Goal: Task Accomplishment & Management: Complete application form

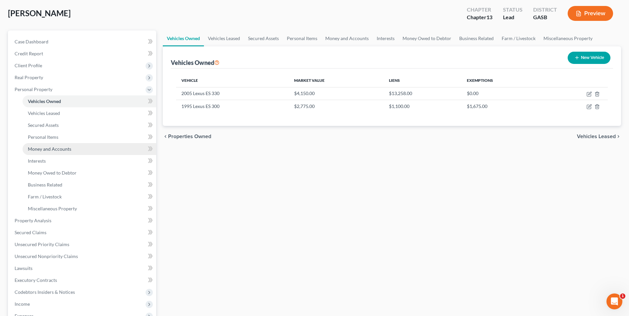
click at [39, 149] on span "Money and Accounts" at bounding box center [49, 149] width 43 height 6
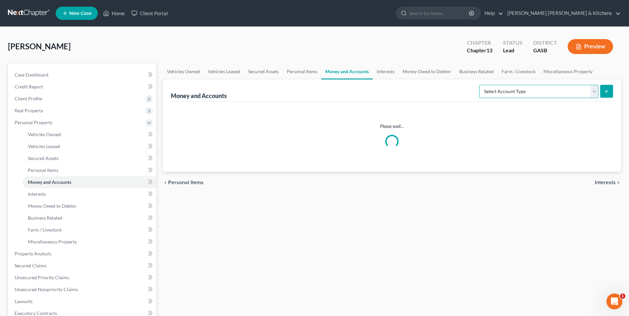
click at [511, 94] on select "Select Account Type Brokerage Cash on Hand Certificates of Deposit Checking Acc…" at bounding box center [538, 91] width 119 height 13
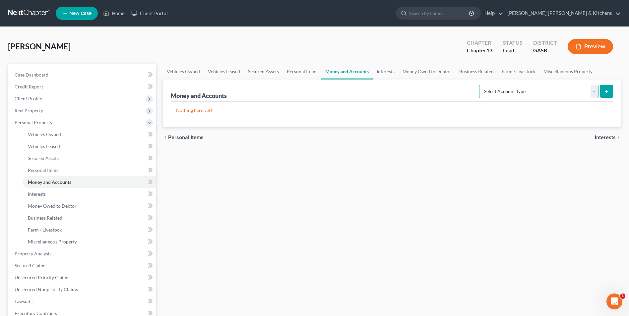
select select "checking"
click at [481, 85] on select "Select Account Type Brokerage Cash on Hand Certificates of Deposit Checking Acc…" at bounding box center [538, 91] width 119 height 13
click at [608, 92] on line "submit" at bounding box center [606, 92] width 3 height 0
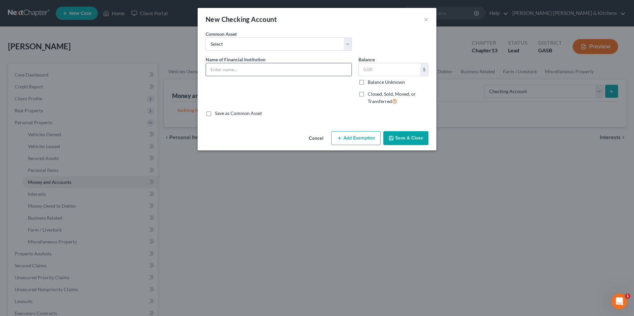
click at [241, 74] on input "text" at bounding box center [279, 69] width 146 height 13
type input "Queensborough Bank (...4673)"
type input "337.58"
click at [352, 140] on button "Add Exemption" at bounding box center [355, 138] width 49 height 14
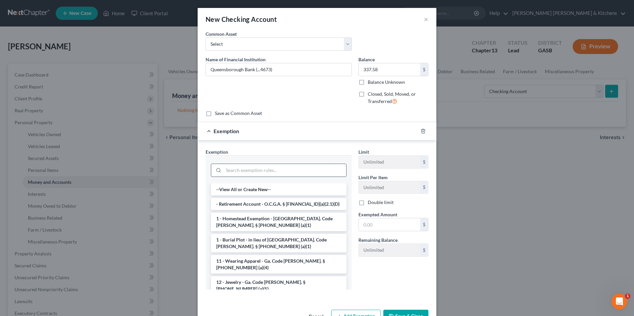
click at [290, 168] on input "search" at bounding box center [285, 170] width 123 height 13
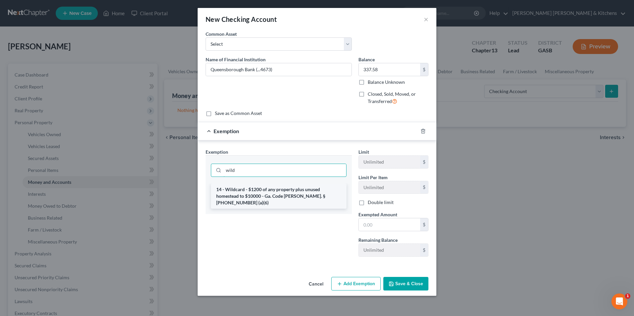
type input "wild"
click at [287, 198] on li "14 - Wildcard - $1200 of any property plus unused homestead to $10000 - Ga. Cod…" at bounding box center [279, 196] width 136 height 25
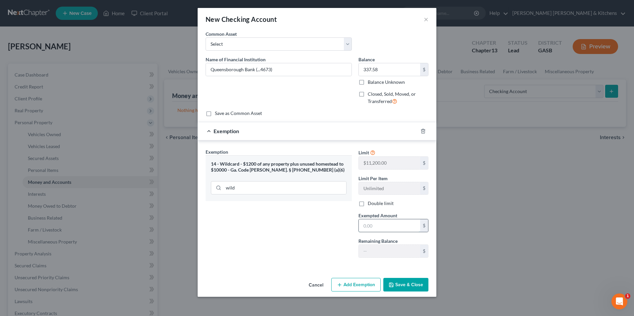
click at [405, 229] on input "text" at bounding box center [389, 226] width 61 height 13
type input "337.58"
click at [408, 289] on button "Save & Close" at bounding box center [405, 285] width 45 height 14
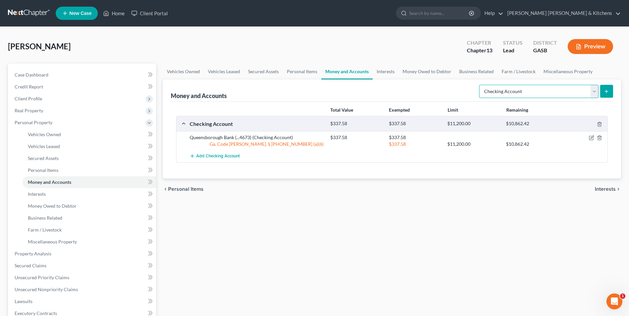
click at [500, 94] on select "Select Account Type Brokerage Cash on Hand Certificates of Deposit Checking Acc…" at bounding box center [538, 91] width 119 height 13
select select "other"
click at [481, 85] on select "Select Account Type Brokerage Cash on Hand Certificates of Deposit Checking Acc…" at bounding box center [538, 91] width 119 height 13
click at [608, 97] on button "submit" at bounding box center [606, 91] width 13 height 13
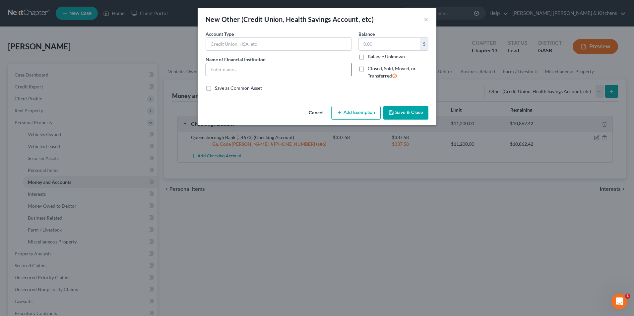
click at [274, 69] on input "text" at bounding box center [279, 69] width 146 height 13
type input "cash app"
click at [393, 41] on input "text" at bounding box center [389, 44] width 61 height 13
type input "0.00"
click at [404, 112] on button "Save & Close" at bounding box center [405, 113] width 45 height 14
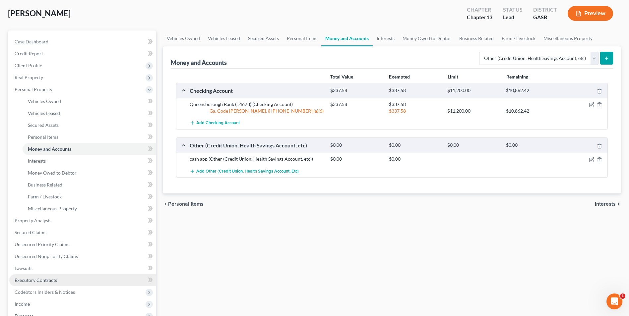
drag, startPoint x: 52, startPoint y: 285, endPoint x: 67, endPoint y: 283, distance: 14.7
click at [52, 285] on link "Executory Contracts" at bounding box center [82, 281] width 147 height 12
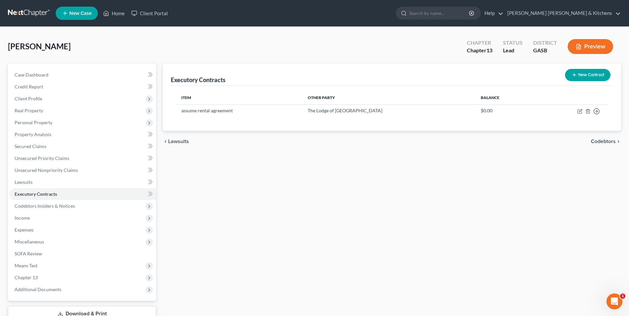
click at [571, 78] on button "New Contract" at bounding box center [587, 75] width 45 height 12
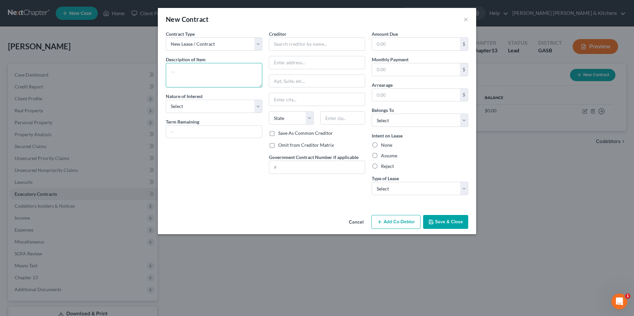
click at [234, 71] on textarea at bounding box center [214, 75] width 97 height 25
type textarea "assume rent to own TV - balance $300"
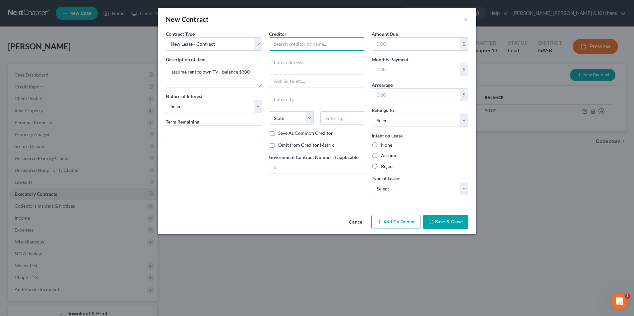
click at [317, 45] on input "text" at bounding box center [317, 43] width 97 height 13
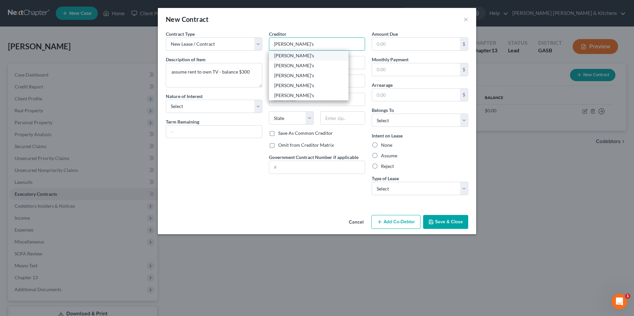
type input "[PERSON_NAME]'s"
click at [301, 53] on div "[PERSON_NAME]'s" at bounding box center [308, 55] width 69 height 7
type input "[STREET_ADDRESS]"
type input "Statesboro"
select select "10"
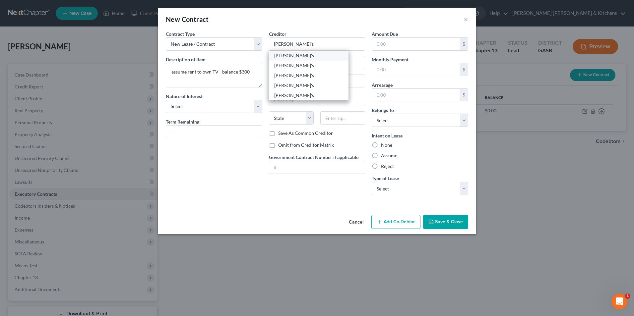
type input "30458"
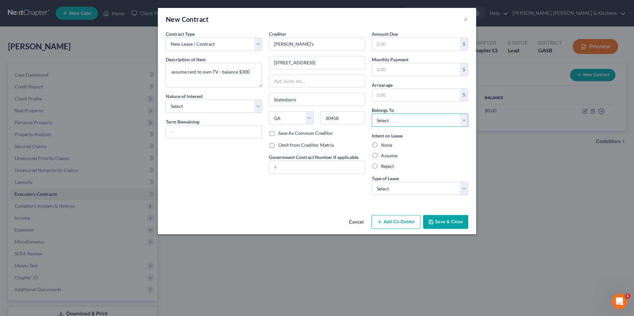
click at [382, 122] on select "Select Debtor 1 Only Debtor 2 Only Debtor 1 And Debtor 2 Only At Least One Of T…" at bounding box center [420, 120] width 97 height 13
select select "0"
click at [372, 114] on select "Select Debtor 1 Only Debtor 2 Only Debtor 1 And Debtor 2 Only At Least One Of T…" at bounding box center [420, 120] width 97 height 13
click at [381, 155] on label "Assume" at bounding box center [389, 156] width 16 height 7
click at [384, 155] on input "Assume" at bounding box center [386, 155] width 4 height 4
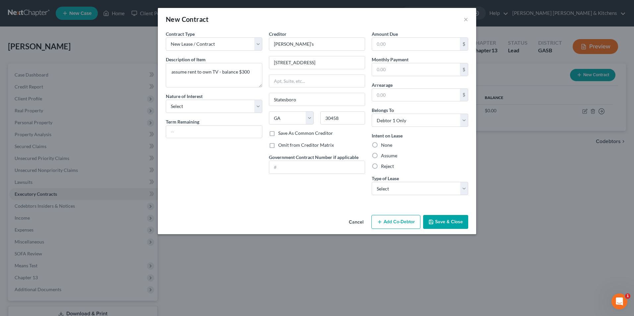
radio input "true"
drag, startPoint x: 378, startPoint y: 185, endPoint x: 379, endPoint y: 196, distance: 11.4
click at [378, 185] on select "Select Real Estate Car Other" at bounding box center [420, 188] width 97 height 13
select select "2"
click at [372, 182] on select "Select Real Estate Car Other" at bounding box center [420, 188] width 97 height 13
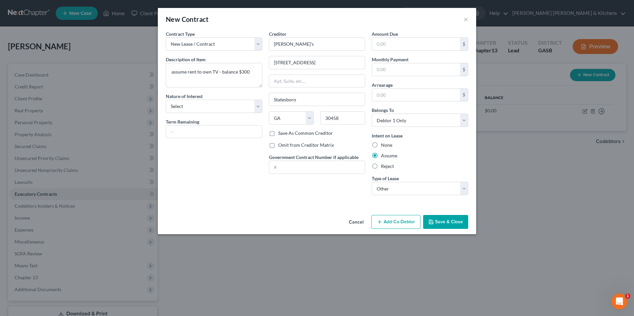
click at [448, 222] on button "Save & Close" at bounding box center [445, 222] width 45 height 14
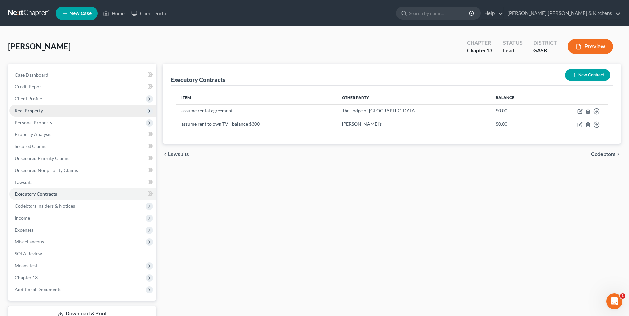
click at [37, 112] on span "Real Property" at bounding box center [29, 111] width 29 height 6
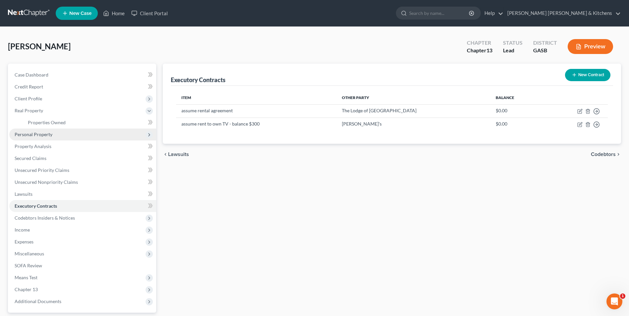
click at [33, 133] on span "Personal Property" at bounding box center [34, 135] width 38 height 6
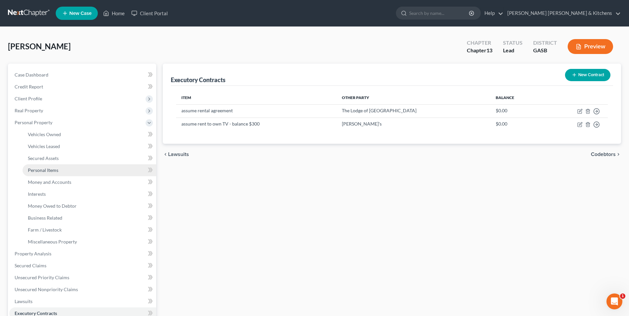
click at [42, 167] on link "Personal Items" at bounding box center [90, 171] width 134 height 12
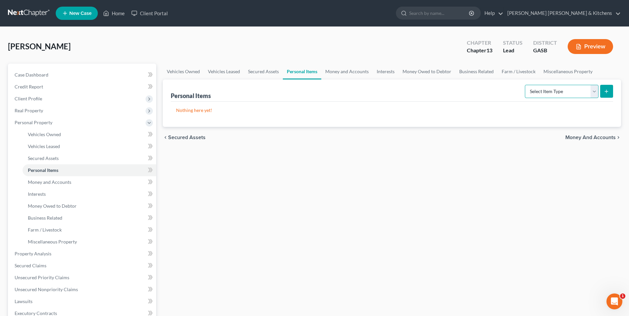
click at [562, 91] on select "Select Item Type Clothing Collectibles Of Value Electronics Firearms Household …" at bounding box center [562, 91] width 74 height 13
select select "clothing"
click at [526, 85] on select "Select Item Type Clothing Collectibles Of Value Electronics Firearms Household …" at bounding box center [562, 91] width 74 height 13
click at [604, 95] on button "submit" at bounding box center [606, 91] width 13 height 13
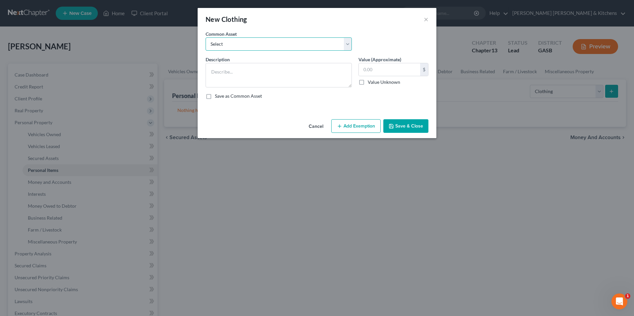
click at [230, 48] on select "Select misc wearing apparel on person & at residence" at bounding box center [279, 43] width 146 height 13
select select "0"
click at [206, 37] on select "Select misc wearing apparel on person & at residence" at bounding box center [279, 43] width 146 height 13
type textarea "misc wearing apparel on person & at residence"
click at [399, 69] on input "400.00" at bounding box center [389, 69] width 61 height 13
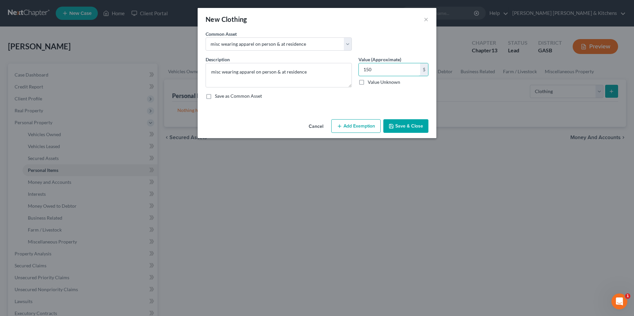
type input "150"
click at [375, 127] on button "Add Exemption" at bounding box center [355, 126] width 49 height 14
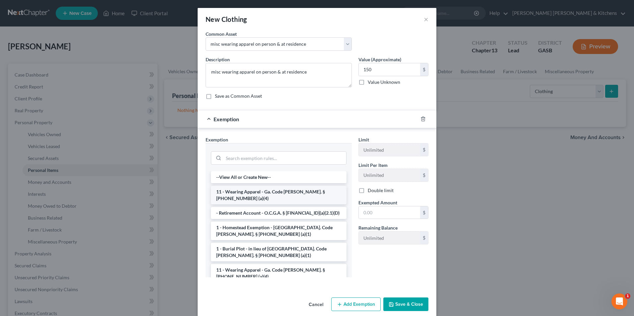
click at [267, 193] on li "11 - Wearing Apparel - Ga. Code [PERSON_NAME]. § [PHONE_NUMBER] (a)(4)" at bounding box center [279, 195] width 136 height 19
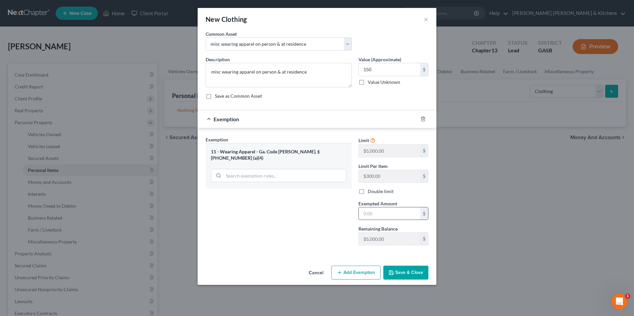
click at [377, 216] on input "text" at bounding box center [389, 214] width 61 height 13
type input "150"
click at [417, 275] on button "Save & Close" at bounding box center [405, 273] width 45 height 14
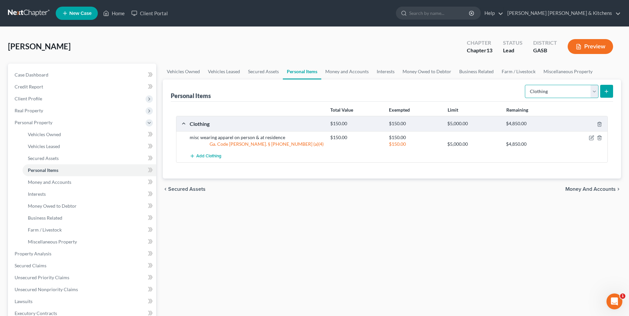
click at [558, 94] on select "Select Item Type Clothing Collectibles Of Value Electronics Firearms Household …" at bounding box center [562, 91] width 74 height 13
select select "electronics"
click at [526, 85] on select "Select Item Type Clothing Collectibles Of Value Electronics Firearms Household …" at bounding box center [562, 91] width 74 height 13
click at [603, 92] on button "submit" at bounding box center [606, 91] width 13 height 13
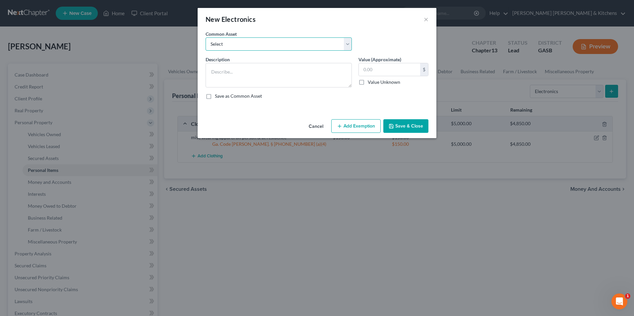
click at [239, 42] on select "Select misc electronics located at residence 1/2 interest w/spouse - misc elect…" at bounding box center [279, 43] width 146 height 13
select select "2"
click at [206, 37] on select "Select misc electronics located at residence 1/2 interest w/spouse - misc elect…" at bounding box center [279, 43] width 146 height 13
type textarea "misc electronics located at residence (no single item value more than $300)"
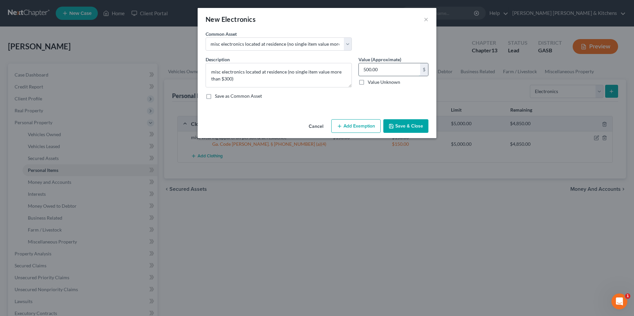
click at [385, 66] on input "500.00" at bounding box center [389, 69] width 61 height 13
type input "200"
click at [366, 124] on button "Add Exemption" at bounding box center [355, 126] width 49 height 14
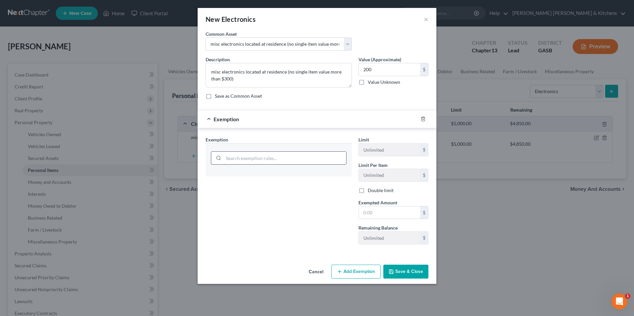
click at [254, 163] on input "search" at bounding box center [285, 158] width 123 height 13
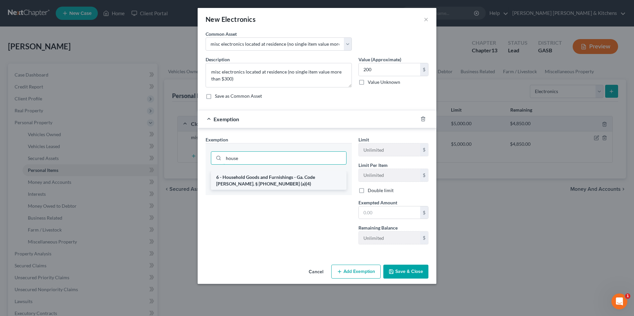
type input "house"
click at [290, 177] on li "6 - Household Goods and Furnishings - Ga. Code [PERSON_NAME]. § [PHONE_NUMBER] …" at bounding box center [279, 181] width 136 height 19
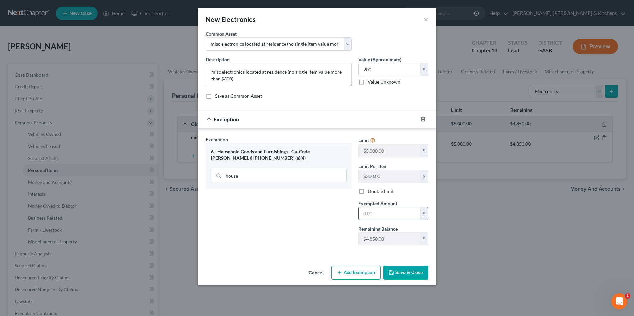
click at [387, 218] on input "text" at bounding box center [389, 214] width 61 height 13
type input "200"
click at [405, 274] on button "Save & Close" at bounding box center [405, 273] width 45 height 14
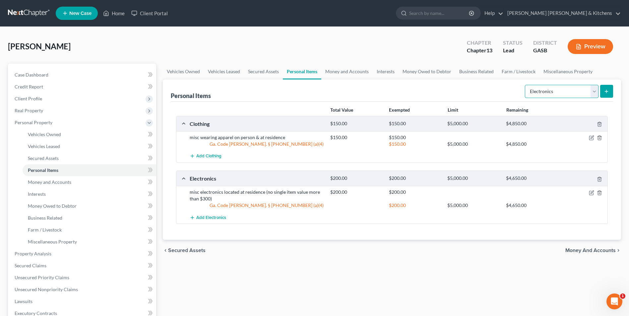
click at [552, 93] on select "Select Item Type Clothing Collectibles Of Value Electronics Firearms Household …" at bounding box center [562, 91] width 74 height 13
select select "household_goods"
click at [526, 85] on select "Select Item Type Clothing Collectibles Of Value Electronics Firearms Household …" at bounding box center [562, 91] width 74 height 13
click at [605, 96] on button "submit" at bounding box center [606, 91] width 13 height 13
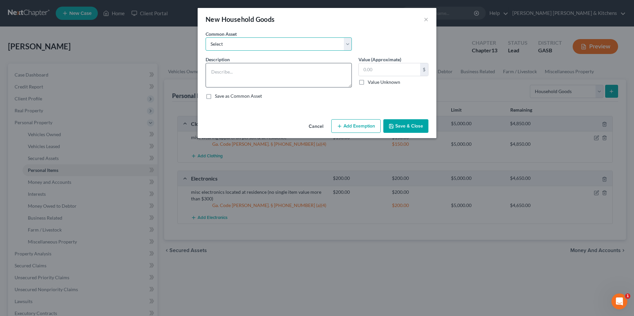
click at [217, 46] on select "Select misc furnishings & appliances at residence misc furnishings & appliances…" at bounding box center [279, 43] width 146 height 13
select select "1"
click at [206, 37] on select "Select misc furnishings & appliances at residence misc furnishings & appliances…" at bounding box center [279, 43] width 146 height 13
type textarea "misc furnishings & appliances at residence (no single item valued over $300)"
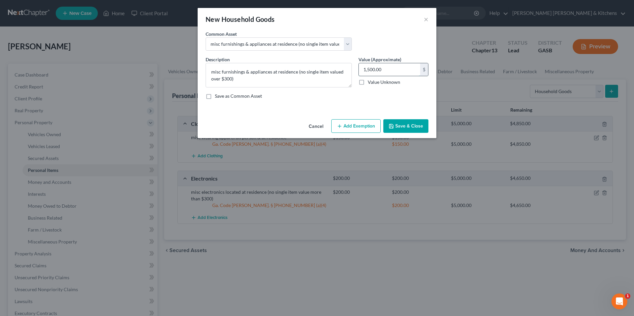
click at [393, 65] on input "1,500.00" at bounding box center [389, 69] width 61 height 13
type input "1,000"
click at [361, 127] on button "Add Exemption" at bounding box center [355, 126] width 49 height 14
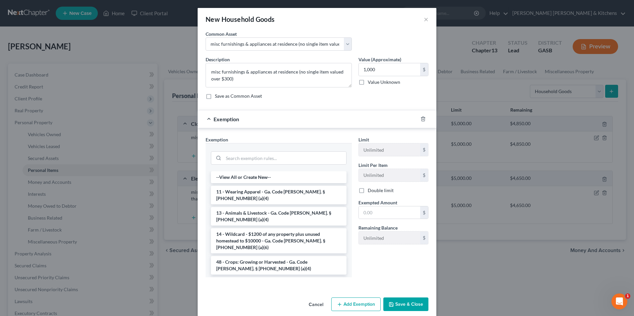
click at [249, 278] on li "6 - Household Goods and Furnishings - Ga. Code [PERSON_NAME]. § [PHONE_NUMBER] …" at bounding box center [279, 287] width 136 height 19
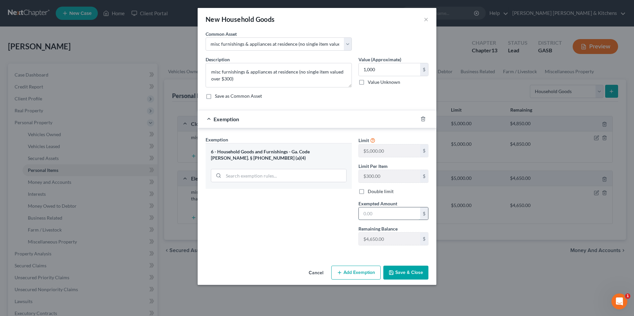
click at [392, 211] on input "text" at bounding box center [389, 214] width 61 height 13
type input "1,000"
click at [407, 273] on button "Save & Close" at bounding box center [405, 273] width 45 height 14
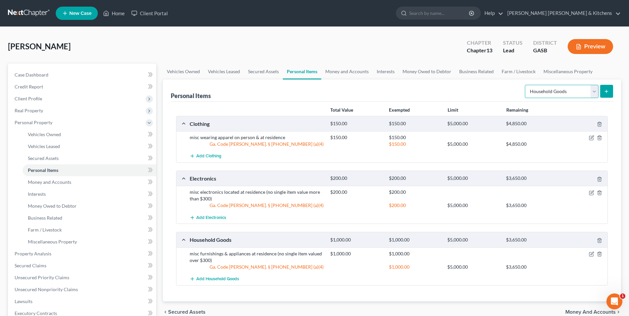
click at [545, 91] on select "Select Item Type Clothing Collectibles Of Value Electronics Firearms Household …" at bounding box center [562, 91] width 74 height 13
select select "jewelry"
click at [526, 85] on select "Select Item Type Clothing Collectibles Of Value Electronics Firearms Household …" at bounding box center [562, 91] width 74 height 13
click at [605, 93] on icon "submit" at bounding box center [606, 91] width 5 height 5
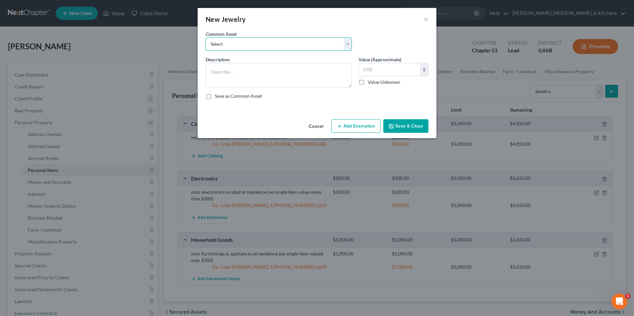
drag, startPoint x: 218, startPoint y: 45, endPoint x: 218, endPoint y: 51, distance: 6.0
click at [218, 45] on select "Select misc jewelry on person & at residence" at bounding box center [279, 43] width 146 height 13
select select "0"
click at [206, 37] on select "Select misc jewelry on person & at residence" at bounding box center [279, 43] width 146 height 13
type textarea "misc jewelry on person & at residence"
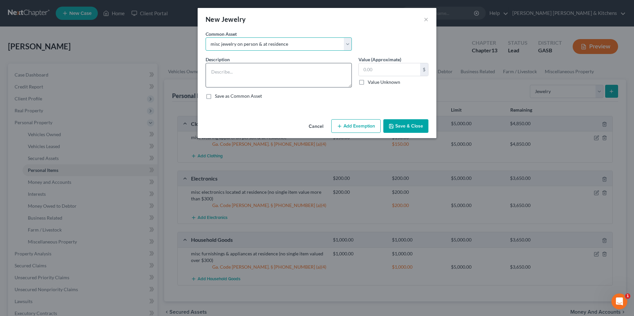
type input "100.00"
click at [358, 122] on button "Add Exemption" at bounding box center [355, 126] width 49 height 14
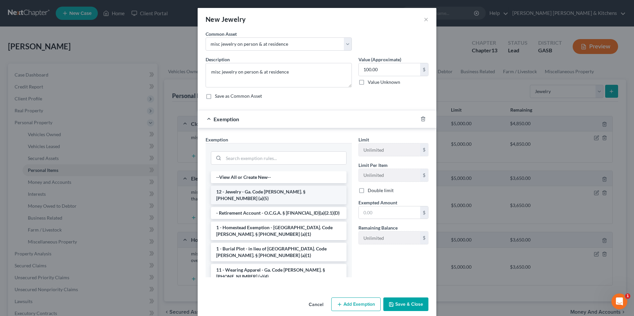
click at [240, 191] on li "12 - Jewelry - Ga. Code [PERSON_NAME]. § [PHONE_NUMBER] (a)(5)" at bounding box center [279, 195] width 136 height 19
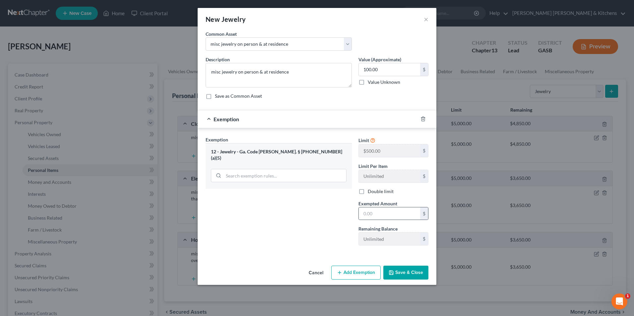
click at [379, 207] on div "$" at bounding box center [394, 213] width 70 height 13
click at [379, 213] on input "text" at bounding box center [389, 214] width 61 height 13
type input "100"
click at [412, 275] on button "Save & Close" at bounding box center [405, 273] width 45 height 14
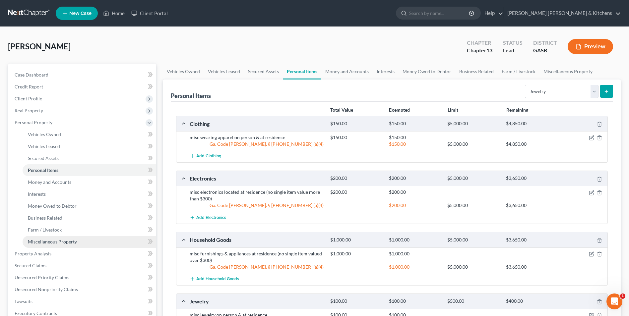
click at [66, 242] on span "Miscellaneous Property" at bounding box center [52, 242] width 49 height 6
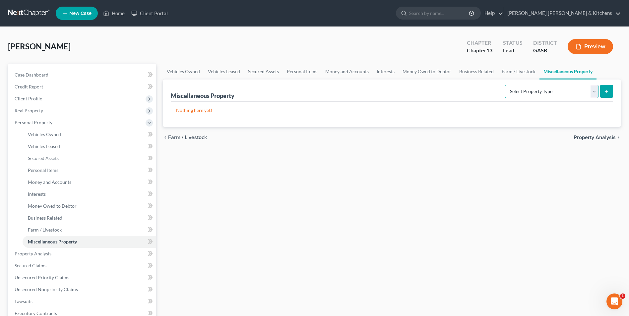
click at [505, 95] on select "Select Property Type Assigned for Creditor Benefit [DATE] Holding for Another N…" at bounding box center [552, 91] width 94 height 13
select select "not_yet_listed"
click at [505, 85] on select "Select Property Type Assigned for Creditor Benefit [DATE] Holding for Another N…" at bounding box center [552, 91] width 94 height 13
click at [608, 92] on line "submit" at bounding box center [606, 92] width 3 height 0
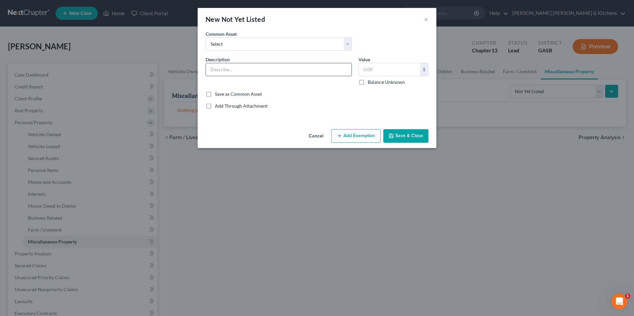
click at [224, 69] on input "text" at bounding box center [279, 69] width 146 height 13
type input "mechanic tools"
type input "200"
click at [338, 135] on icon "button" at bounding box center [339, 135] width 5 height 5
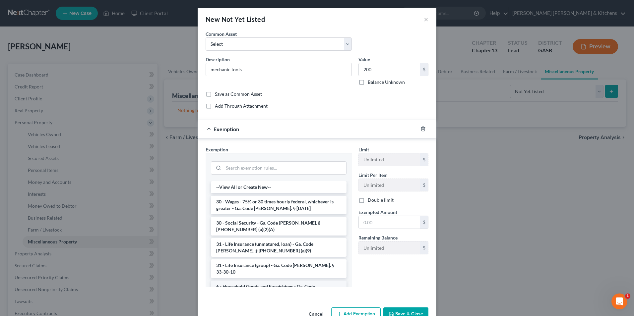
click at [270, 281] on li "6 - Household Goods and Furnishings - Ga. Code [PERSON_NAME]. § [PHONE_NUMBER] …" at bounding box center [279, 290] width 136 height 19
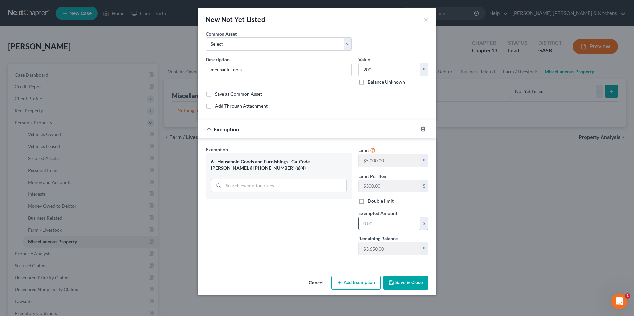
click at [378, 219] on input "text" at bounding box center [389, 223] width 61 height 13
type input "200"
click at [396, 285] on button "Save & Close" at bounding box center [405, 283] width 45 height 14
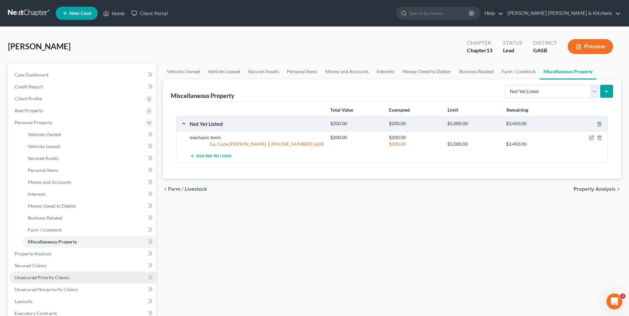
click at [55, 281] on link "Unsecured Priority Claims" at bounding box center [82, 278] width 147 height 12
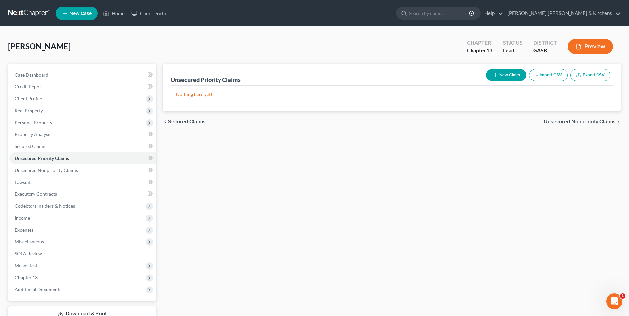
click at [503, 74] on button "New Claim" at bounding box center [506, 75] width 40 height 12
select select "0"
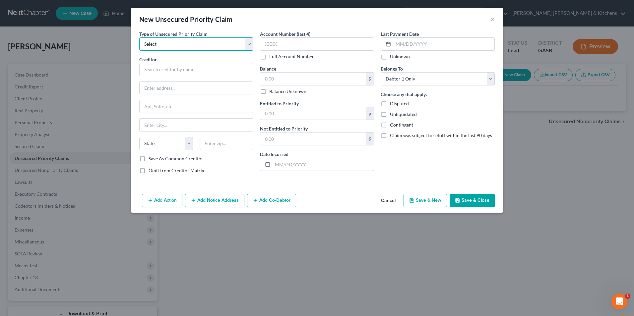
click at [189, 42] on select "Select Taxes & Other Government Units Domestic Support Obligations Extensions o…" at bounding box center [196, 43] width 114 height 13
select select "1"
click at [139, 37] on select "Select Taxes & Other Government Units Domestic Support Obligations Extensions o…" at bounding box center [196, 43] width 114 height 13
click at [168, 70] on input "text" at bounding box center [196, 69] width 114 height 13
type input "Radia May"
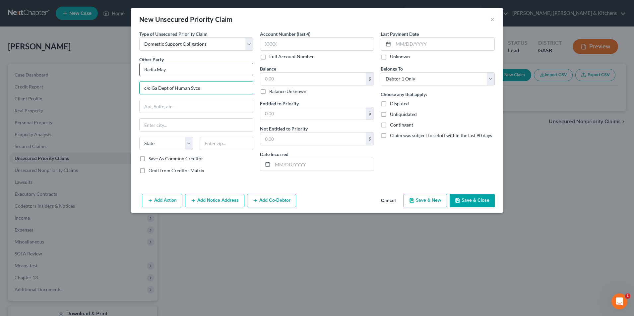
type input "c/o Ga Dept of Human Svcs"
type input "PO Box 1800"
type input "30112"
click at [270, 77] on input "text" at bounding box center [312, 79] width 105 height 13
type input "0"
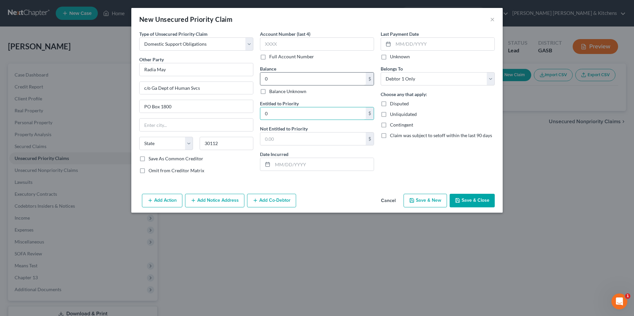
type input "0"
click at [462, 202] on button "Save & Close" at bounding box center [472, 201] width 45 height 14
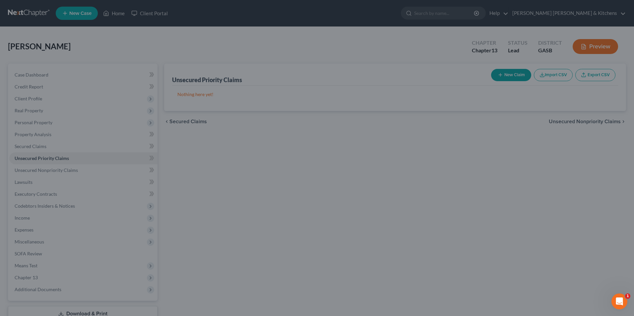
type input "0.00"
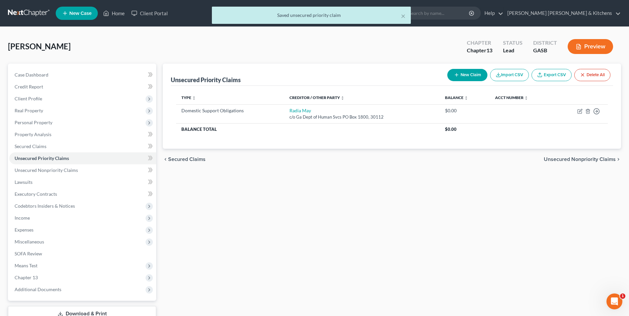
click at [479, 76] on button "New Claim" at bounding box center [468, 75] width 40 height 12
select select "0"
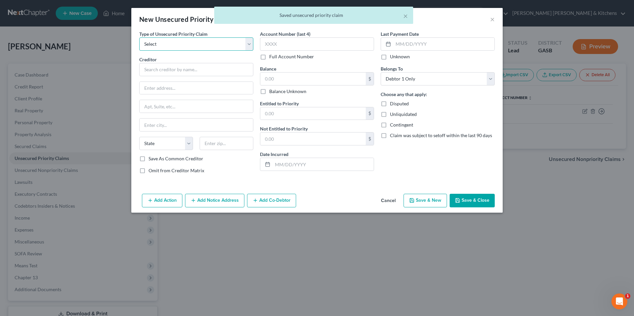
drag, startPoint x: 186, startPoint y: 47, endPoint x: 181, endPoint y: 47, distance: 4.3
click at [186, 47] on select "Select Taxes & Other Government Units Domestic Support Obligations Extensions o…" at bounding box center [196, 43] width 114 height 13
select select "1"
click at [139, 37] on select "Select Taxes & Other Government Units Domestic Support Obligations Extensions o…" at bounding box center [196, 43] width 114 height 13
click at [164, 74] on input "text" at bounding box center [196, 69] width 114 height 13
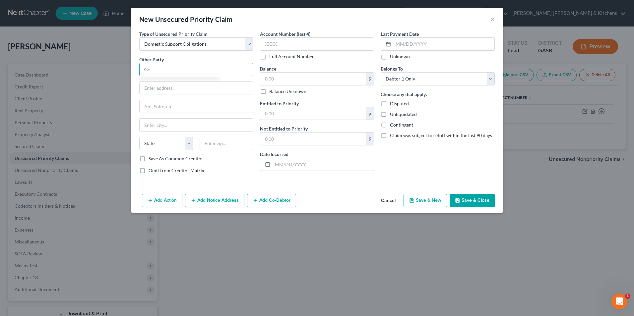
type input "G"
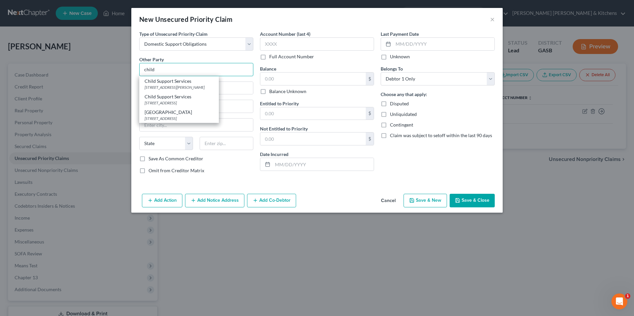
type input "child"
click at [395, 203] on button "Cancel" at bounding box center [388, 201] width 25 height 13
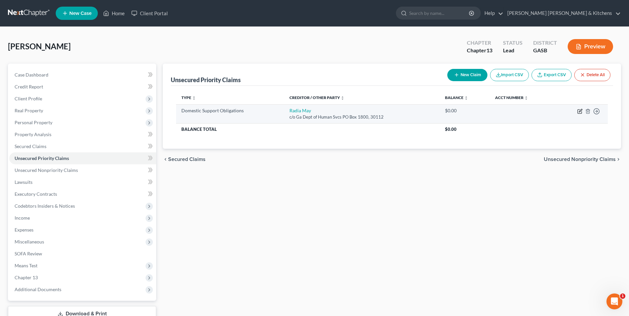
click at [582, 112] on icon "button" at bounding box center [580, 111] width 5 height 5
select select "0"
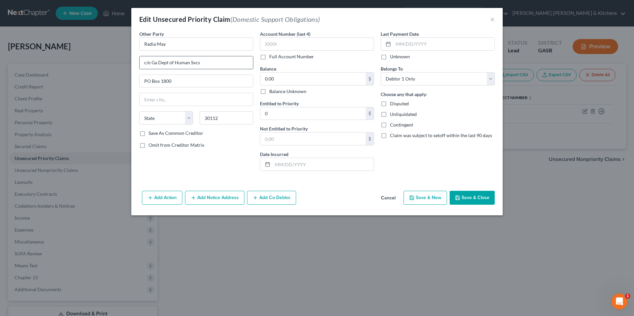
drag, startPoint x: 152, startPoint y: 62, endPoint x: 195, endPoint y: 63, distance: 43.1
click at [195, 63] on input "c/o Ga Dept of Human Svcs" at bounding box center [196, 62] width 113 height 13
type input "c/o Child Support Services"
select select "10"
click at [469, 201] on button "Save & Close" at bounding box center [472, 198] width 45 height 14
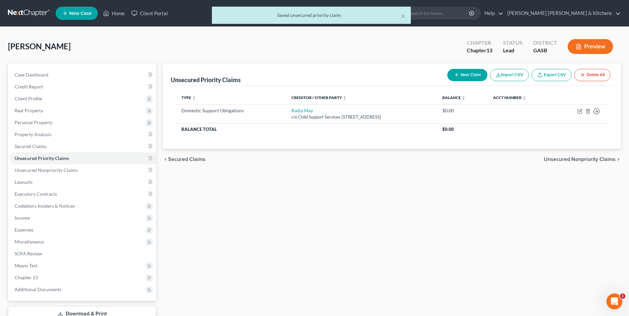
click at [473, 76] on button "New Claim" at bounding box center [468, 75] width 40 height 12
select select "0"
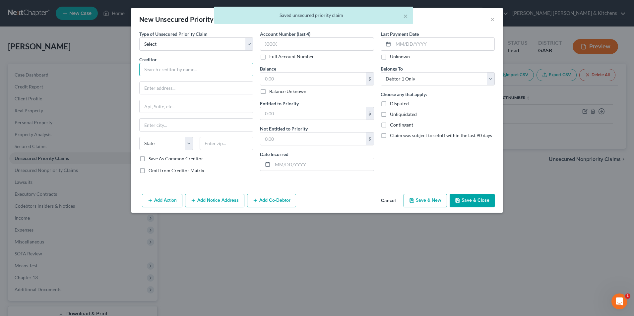
click at [179, 71] on input "text" at bounding box center [196, 69] width 114 height 13
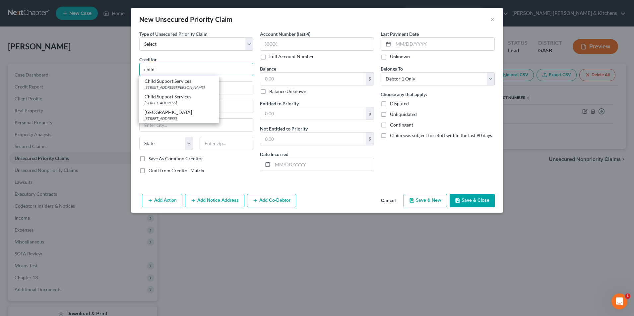
type input "child"
click at [392, 203] on button "Cancel" at bounding box center [388, 201] width 25 height 13
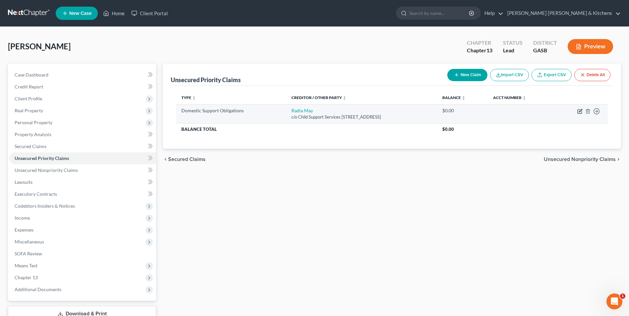
click at [578, 113] on icon "button" at bounding box center [580, 112] width 4 height 4
select select "10"
select select "0"
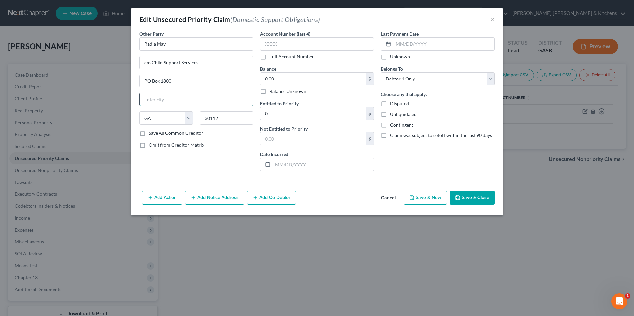
click at [170, 98] on input "text" at bounding box center [196, 99] width 113 height 13
type input "Carrollton"
click at [470, 196] on button "Save & Close" at bounding box center [472, 198] width 45 height 14
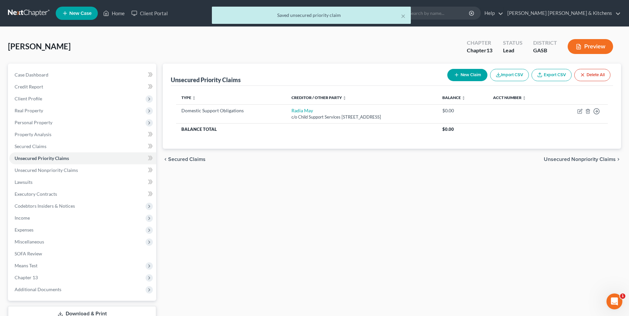
click at [468, 79] on button "New Claim" at bounding box center [468, 75] width 40 height 12
select select "0"
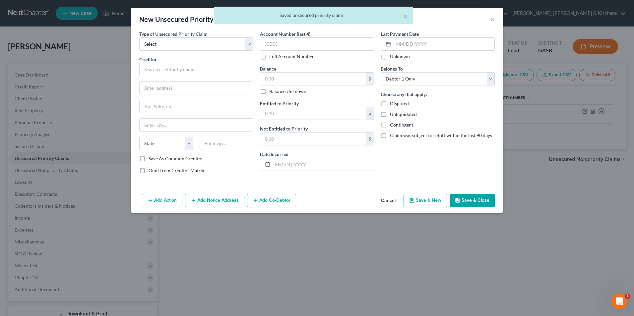
click at [169, 51] on div "Type of Unsecured Priority Claim * Select Taxes & Other Government Units Domest…" at bounding box center [196, 105] width 121 height 149
click at [163, 49] on select "Select Taxes & Other Government Units Domestic Support Obligations Extensions o…" at bounding box center [196, 43] width 114 height 13
select select "1"
click at [139, 37] on select "Select Taxes & Other Government Units Domestic Support Obligations Extensions o…" at bounding box center [196, 43] width 114 height 13
click at [162, 73] on input "text" at bounding box center [196, 69] width 114 height 13
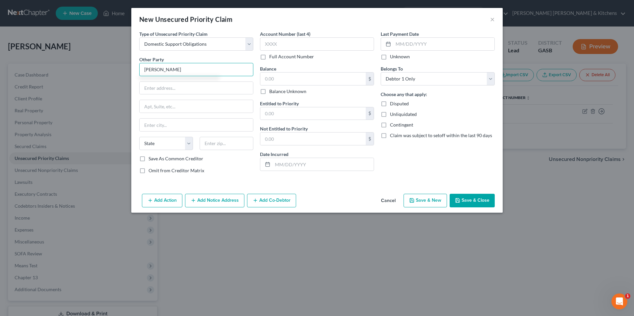
type input "[PERSON_NAME]"
type input "c/o Child Support Services"
type input "PO Box 1800"
type input "[PERSON_NAME]"
type input "30112"
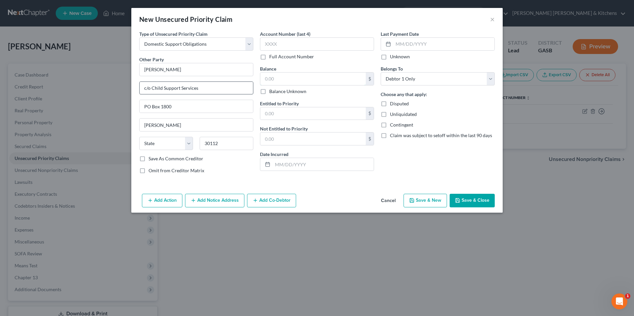
type input "0.00"
type input "0"
click at [466, 198] on button "Save & Close" at bounding box center [472, 201] width 45 height 14
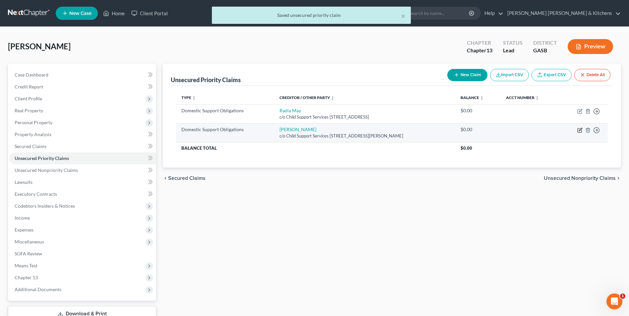
click at [580, 131] on icon "button" at bounding box center [580, 129] width 3 height 3
select select "0"
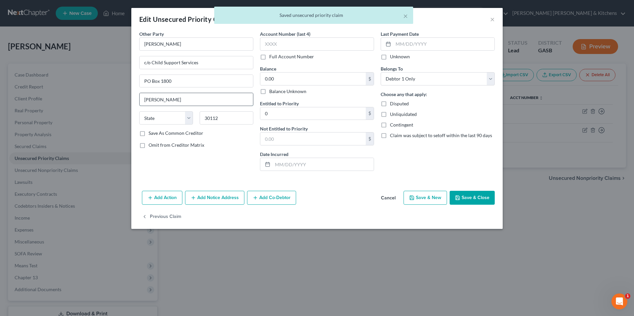
click at [192, 104] on input "[PERSON_NAME]" at bounding box center [196, 99] width 113 height 13
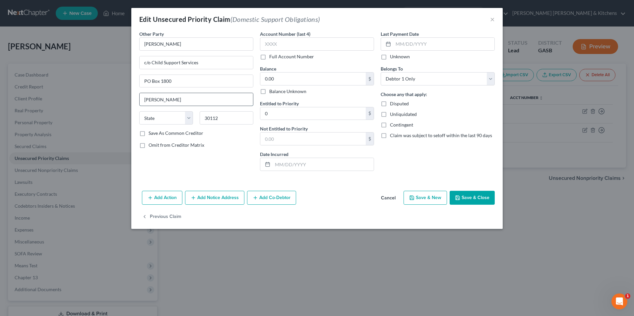
type input "Carrollton"
click at [164, 117] on select "State [US_STATE] AK AR AZ CA CO CT DE DC [GEOGRAPHIC_DATA] [GEOGRAPHIC_DATA] GU…" at bounding box center [166, 117] width 54 height 13
select select "10"
click at [139, 111] on select "State [US_STATE] AK AR AZ CA CO CT DE DC [GEOGRAPHIC_DATA] [GEOGRAPHIC_DATA] GU…" at bounding box center [166, 117] width 54 height 13
click at [462, 201] on button "Save & Close" at bounding box center [472, 198] width 45 height 14
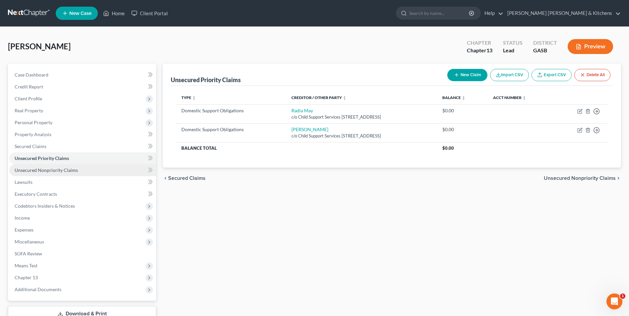
click at [74, 170] on span "Unsecured Nonpriority Claims" at bounding box center [46, 171] width 63 height 6
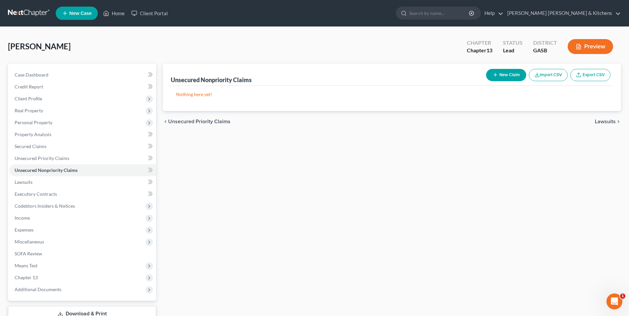
click at [496, 74] on icon "button" at bounding box center [495, 74] width 5 height 5
select select "0"
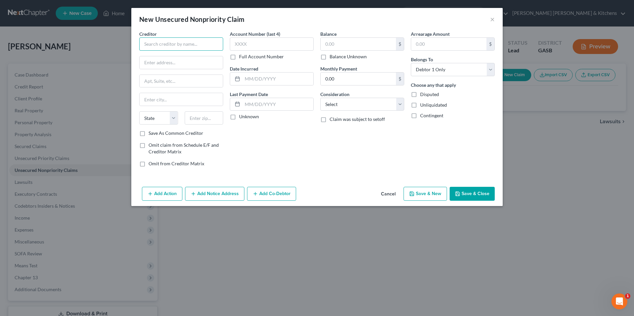
click at [187, 41] on input "text" at bounding box center [181, 43] width 84 height 13
type input "The Lodge of [GEOGRAPHIC_DATA]"
type input "1453 Waterford Green Court"
type input "30068"
type input "Marietta"
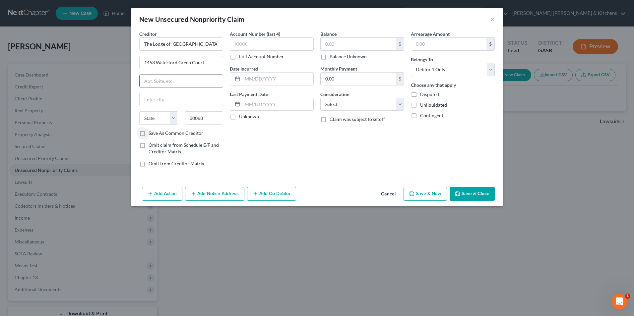
select select "10"
click at [149, 146] on label "Omit claim from Schedule E/F and Creditor Matrix" at bounding box center [186, 148] width 75 height 13
click at [151, 146] on input "Omit claim from Schedule E/F and Creditor Matrix" at bounding box center [153, 144] width 4 height 4
checkbox input "true"
click at [240, 105] on div at bounding box center [236, 104] width 12 height 13
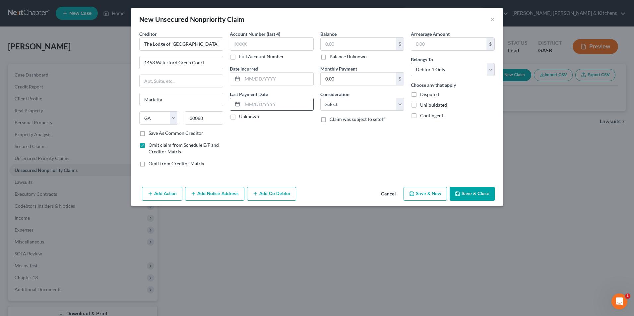
click at [249, 103] on input "text" at bounding box center [277, 104] width 71 height 13
type input "[DATE]"
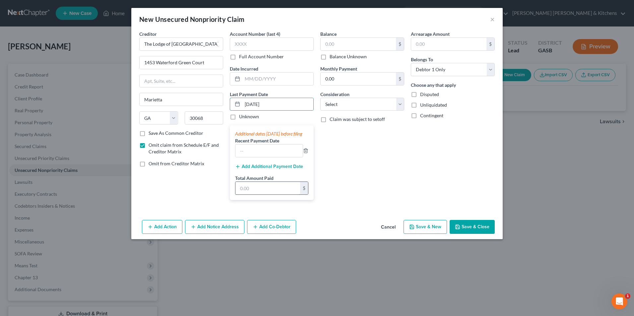
click at [258, 193] on input "text" at bounding box center [268, 188] width 65 height 13
click at [258, 194] on input "700" at bounding box center [268, 188] width 65 height 13
type input "2,100"
click at [255, 157] on input "text" at bounding box center [269, 151] width 67 height 13
type input "[DATE]"
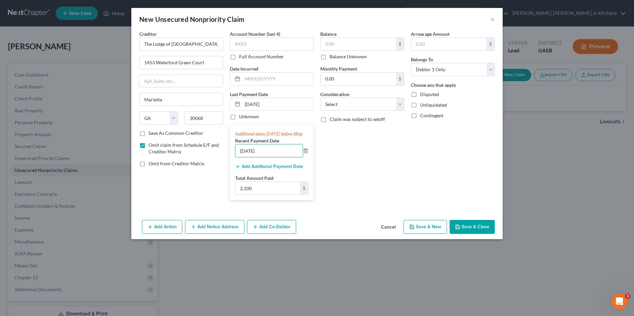
click at [252, 170] on button "Add Additional Payment Date" at bounding box center [269, 166] width 68 height 5
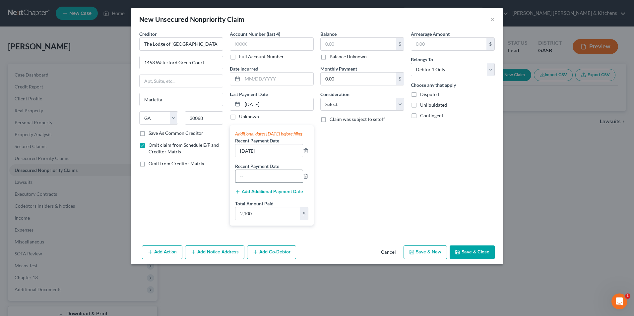
click at [250, 183] on input "text" at bounding box center [269, 176] width 67 height 13
type input "[DATE]"
click at [348, 111] on div "Balance $ Balance Unknown Balance Undetermined $ Balance Unknown Monthly Paymen…" at bounding box center [362, 131] width 91 height 201
click at [347, 110] on select "Select Cable / Satellite Services Collection Agency Credit Card Debt Debt Couns…" at bounding box center [362, 104] width 84 height 13
select select "14"
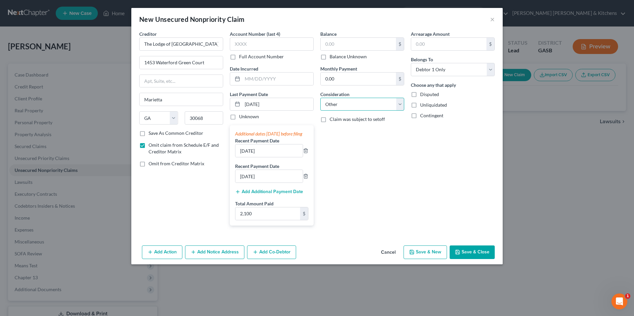
click at [320, 98] on select "Select Cable / Satellite Services Collection Agency Credit Card Debt Debt Couns…" at bounding box center [362, 104] width 84 height 13
type input "monthly rent"
click at [475, 260] on button "Save & Close" at bounding box center [472, 253] width 45 height 14
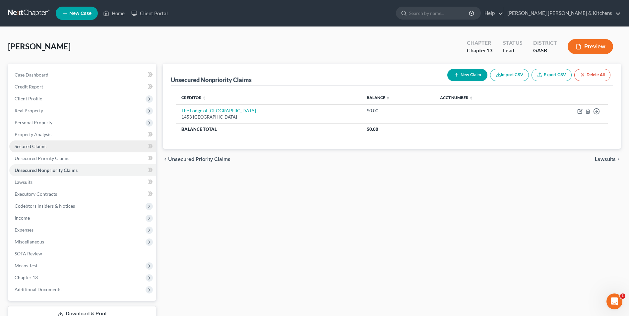
click at [25, 145] on span "Secured Claims" at bounding box center [31, 147] width 32 height 6
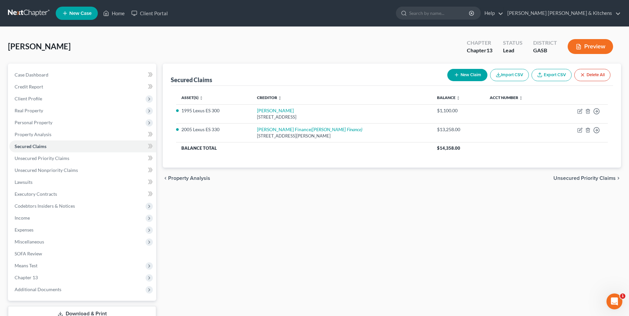
click at [467, 78] on button "New Claim" at bounding box center [468, 75] width 40 height 12
select select "0"
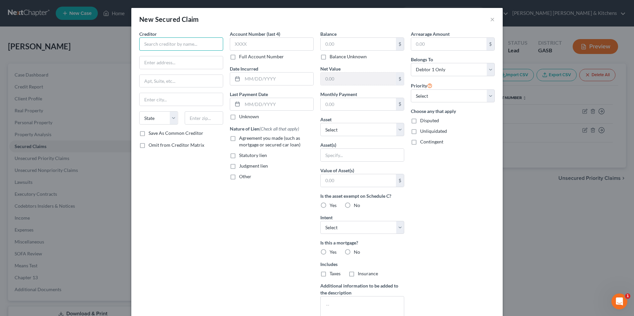
click at [210, 41] on input "text" at bounding box center [181, 43] width 84 height 13
type input "Credit Acceptance"
type input "c/o Roosen [PERSON_NAME] & [PERSON_NAME]"
type input "PO Box 1186"
type input "30081"
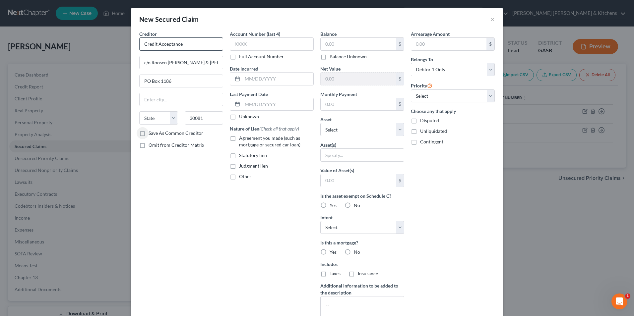
type input "[GEOGRAPHIC_DATA]"
select select "10"
click at [239, 163] on label "Judgment lien" at bounding box center [253, 166] width 29 height 7
click at [242, 163] on input "Judgment lien" at bounding box center [244, 165] width 4 height 4
checkbox input "true"
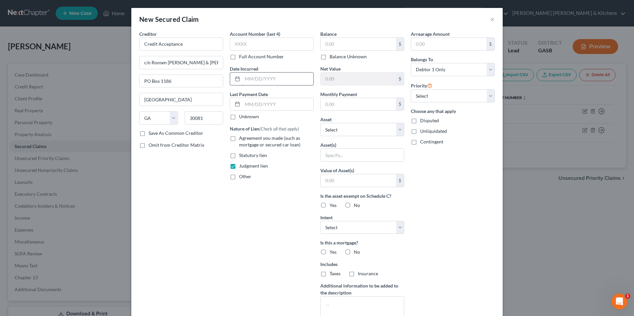
click at [249, 75] on input "text" at bounding box center [277, 79] width 71 height 13
click at [325, 45] on input "text" at bounding box center [358, 44] width 75 height 13
type input "11,909.17"
click at [328, 159] on input "text" at bounding box center [362, 155] width 83 height 13
type input "judgment lien"
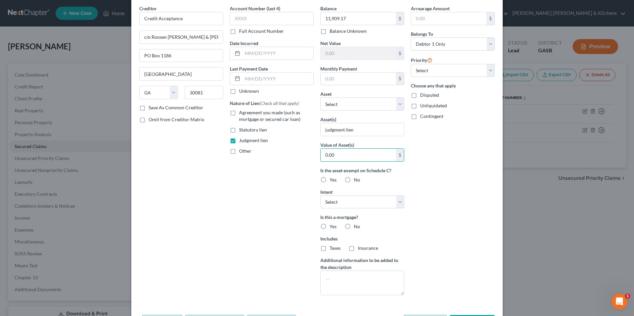
scroll to position [52, 0]
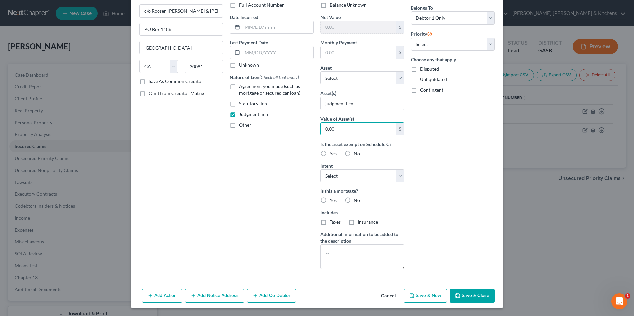
type input "0.00"
click at [423, 293] on button "Save & New" at bounding box center [425, 296] width 43 height 14
select select "0"
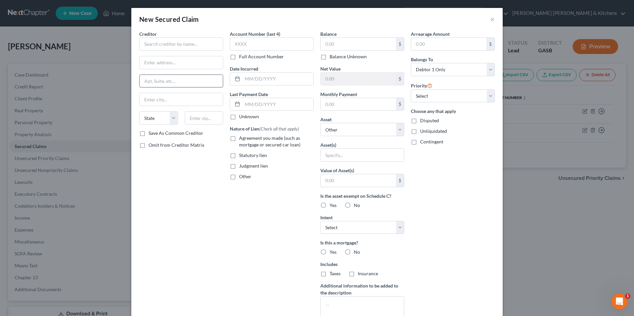
scroll to position [0, 0]
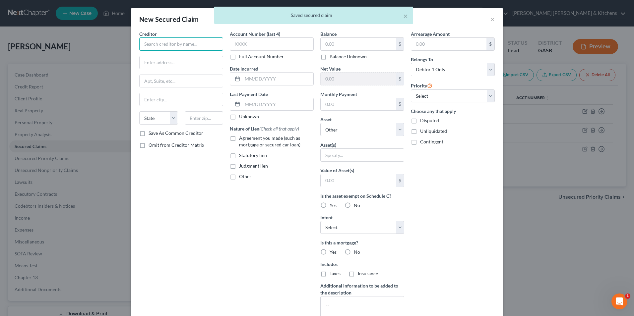
click at [150, 44] on input "text" at bounding box center [181, 43] width 84 height 13
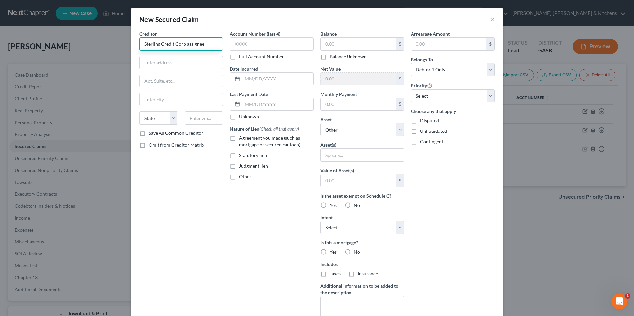
type input "Sterling Credit Corp assignee"
type input "c/o [PERSON_NAME] LLP"
type input "[STREET_ADDRESS][PERSON_NAME]"
type input "30141"
type input "[PERSON_NAME]"
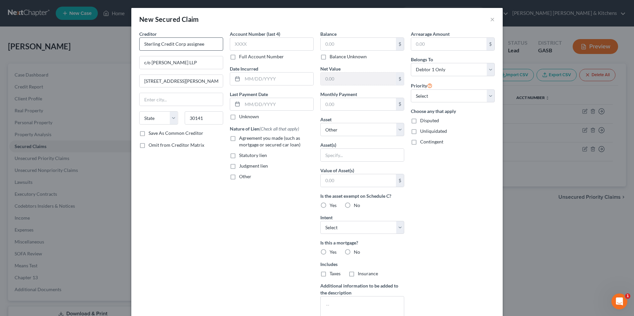
select select "10"
click at [239, 166] on label "Judgment lien" at bounding box center [253, 166] width 29 height 7
click at [242, 166] on input "Judgment lien" at bounding box center [244, 165] width 4 height 4
checkbox input "true"
click at [332, 47] on input "text" at bounding box center [358, 44] width 75 height 13
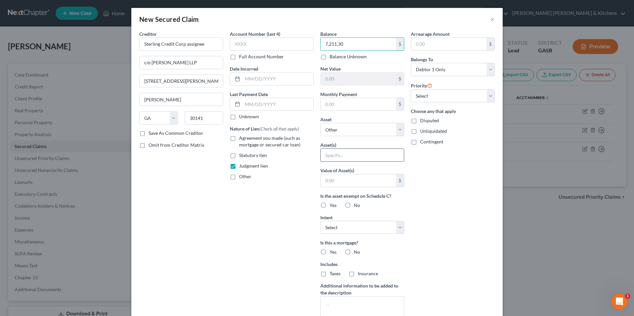
type input "7,211.30"
click at [333, 156] on input "text" at bounding box center [362, 155] width 83 height 13
type input "judgment lien"
click at [342, 186] on input "text" at bounding box center [358, 180] width 75 height 13
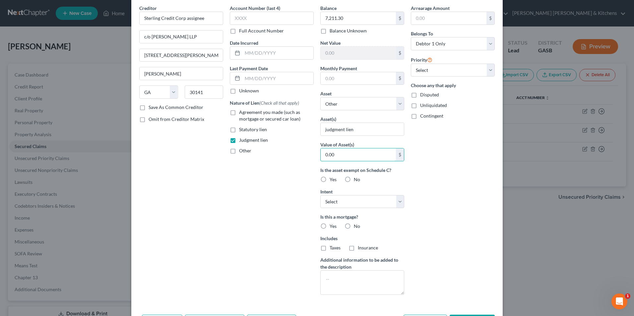
scroll to position [52, 0]
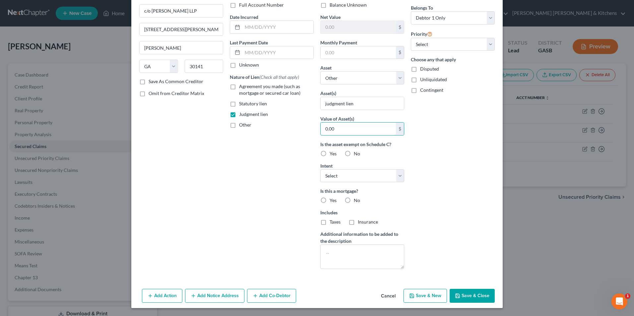
type input "0.00"
click at [479, 293] on button "Save & Close" at bounding box center [472, 296] width 45 height 14
select select
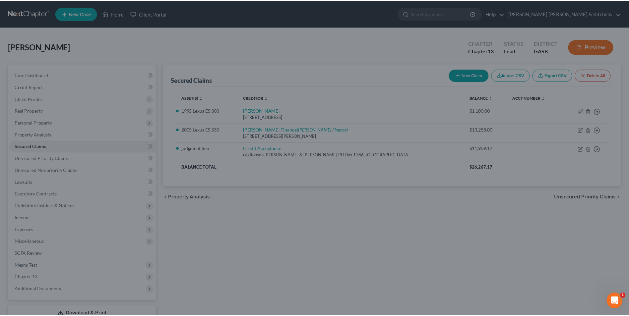
scroll to position [0, 0]
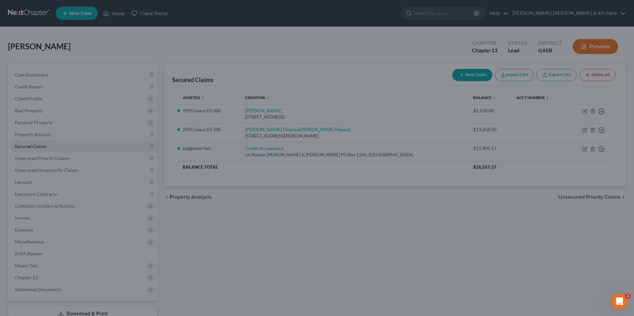
type input "0"
type input "0.00"
